Goal: Check status: Check status

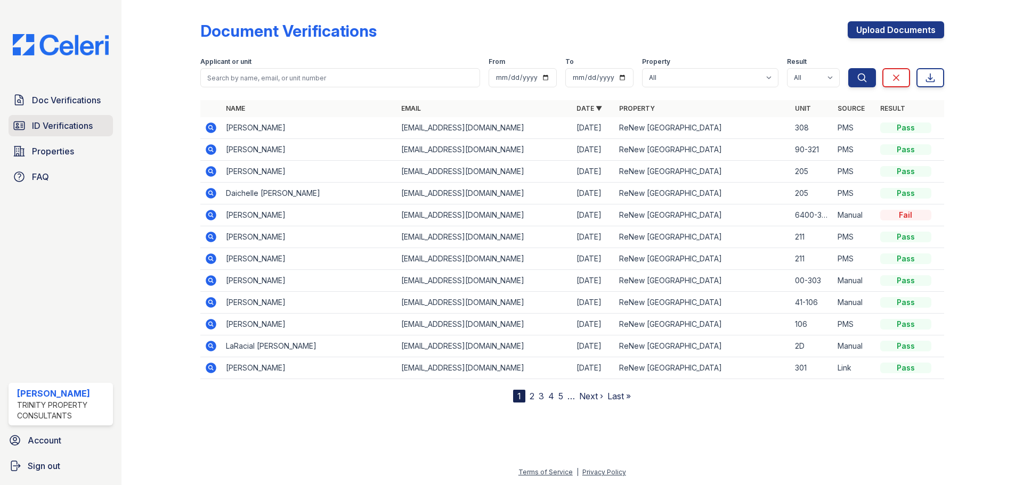
click at [55, 129] on span "ID Verifications" at bounding box center [62, 125] width 61 height 13
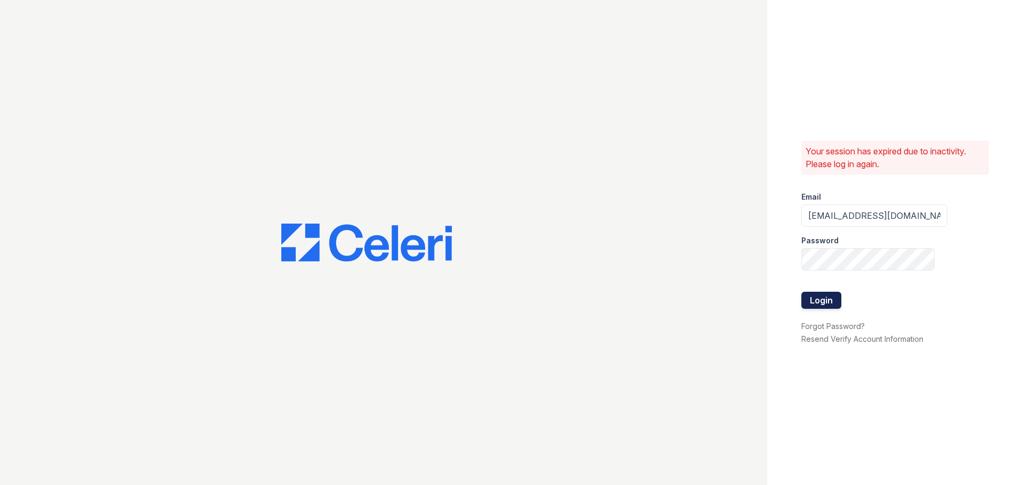
click at [806, 293] on button "Login" at bounding box center [821, 300] width 40 height 17
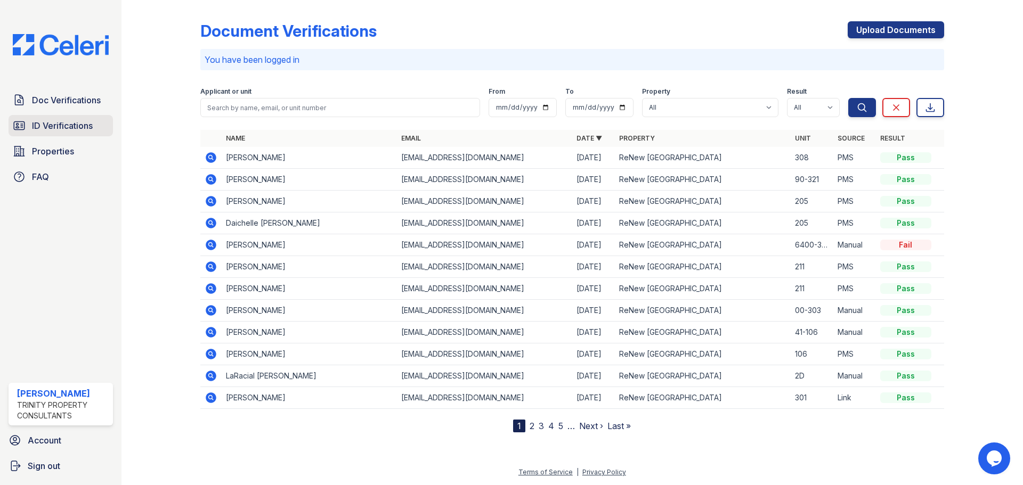
click at [77, 119] on span "ID Verifications" at bounding box center [62, 125] width 61 height 13
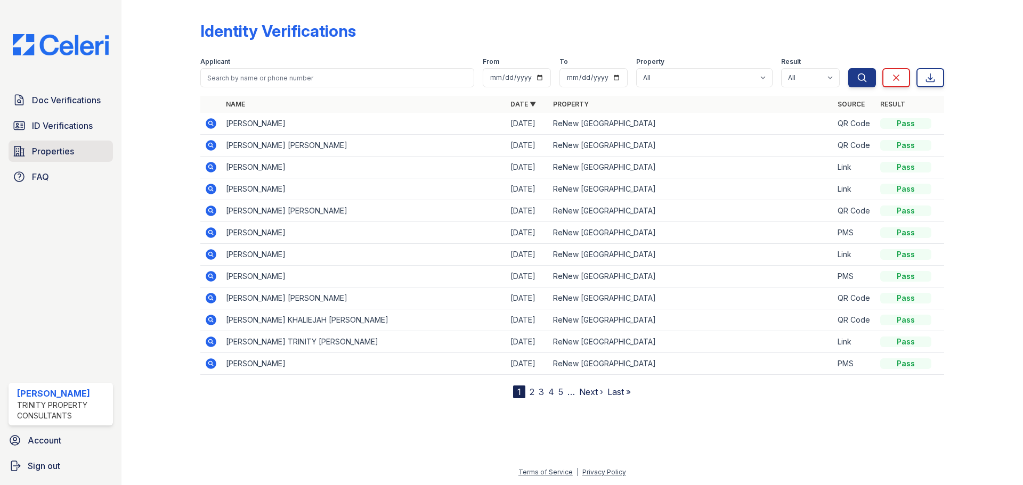
click at [53, 155] on span "Properties" at bounding box center [53, 151] width 42 height 13
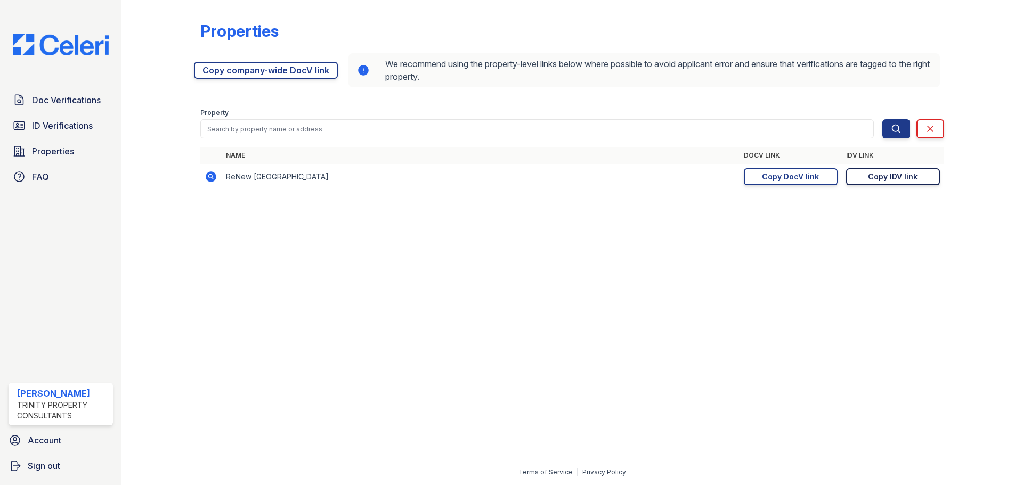
click at [913, 175] on div "Copy IDV link" at bounding box center [893, 177] width 50 height 11
click at [101, 119] on link "ID Verifications" at bounding box center [61, 125] width 104 height 21
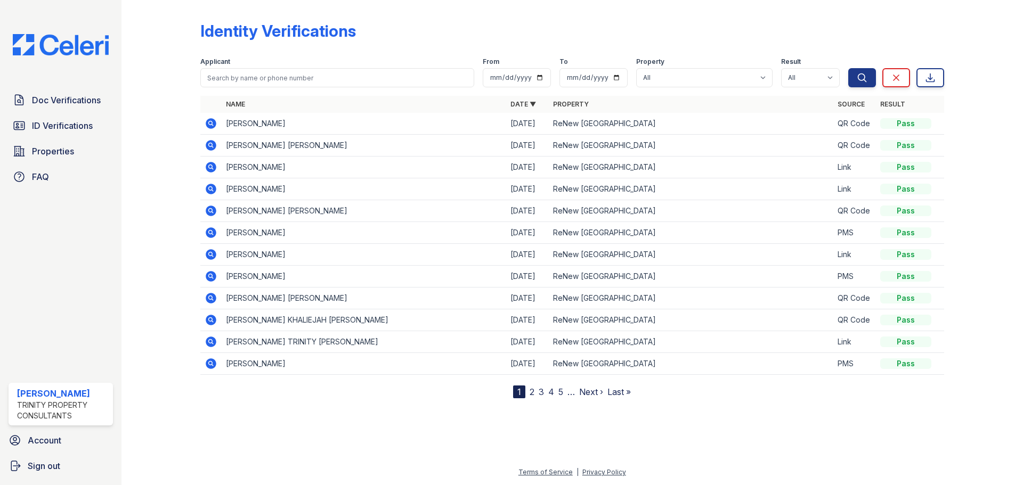
click at [215, 189] on icon at bounding box center [211, 189] width 11 height 11
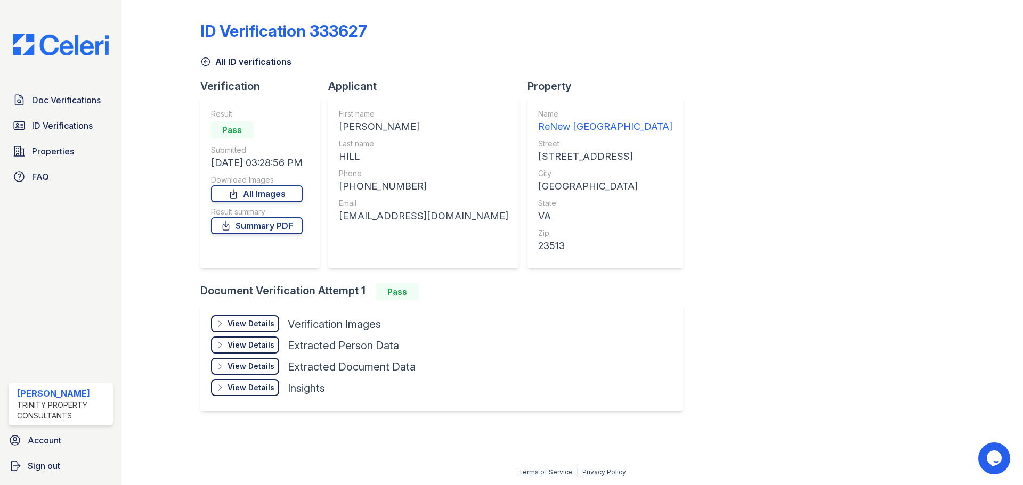
click at [246, 312] on div "View Details Details Hide Details Details Verification Images Face Open Documen…" at bounding box center [441, 358] width 483 height 107
click at [244, 323] on div "View Details" at bounding box center [251, 324] width 47 height 11
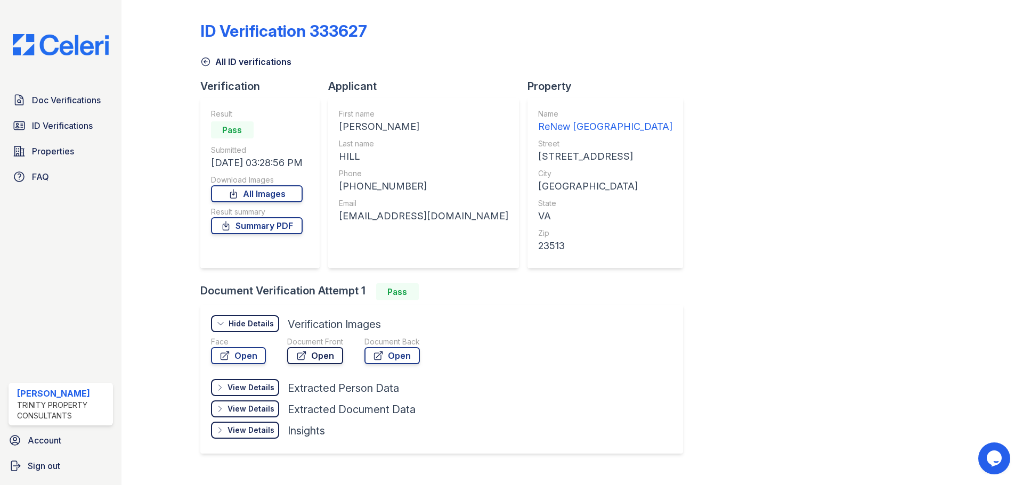
click at [289, 352] on link "Open" at bounding box center [315, 355] width 56 height 17
